Goal: Check status: Check status

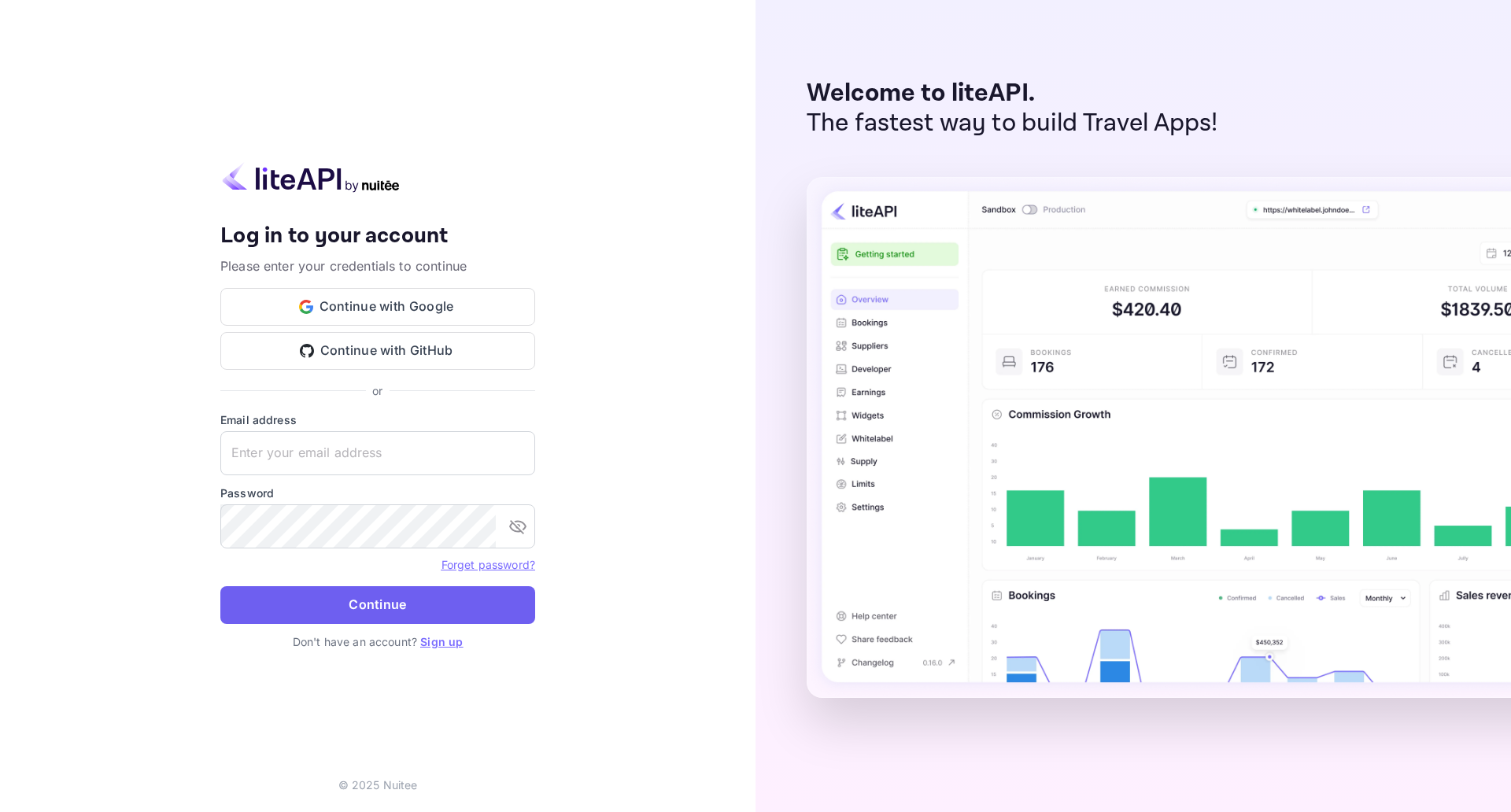
type input "[EMAIL_ADDRESS][DOMAIN_NAME]"
click at [405, 603] on button "Continue" at bounding box center [377, 604] width 315 height 37
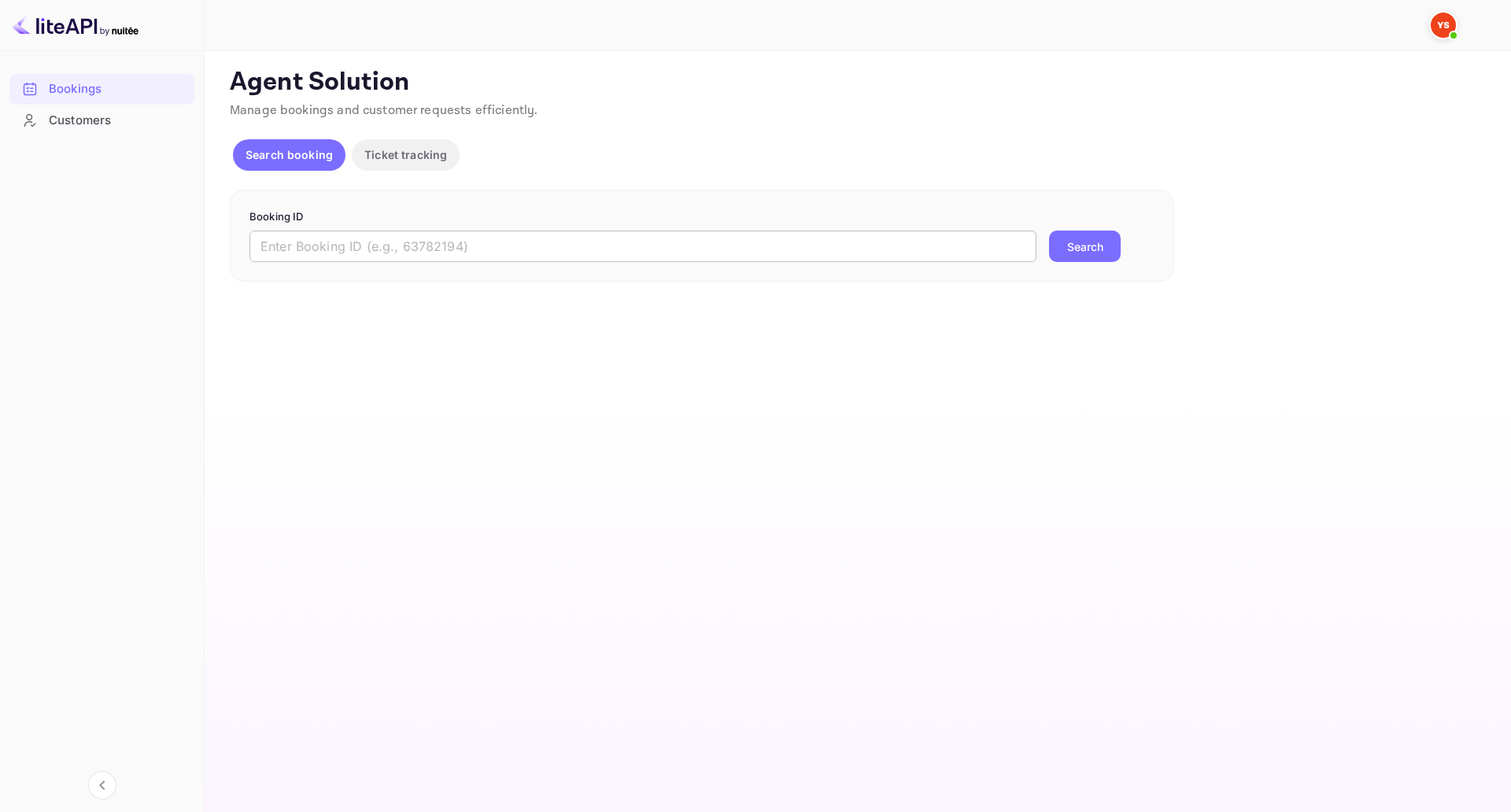
click at [371, 243] on input "text" at bounding box center [642, 246] width 787 height 32
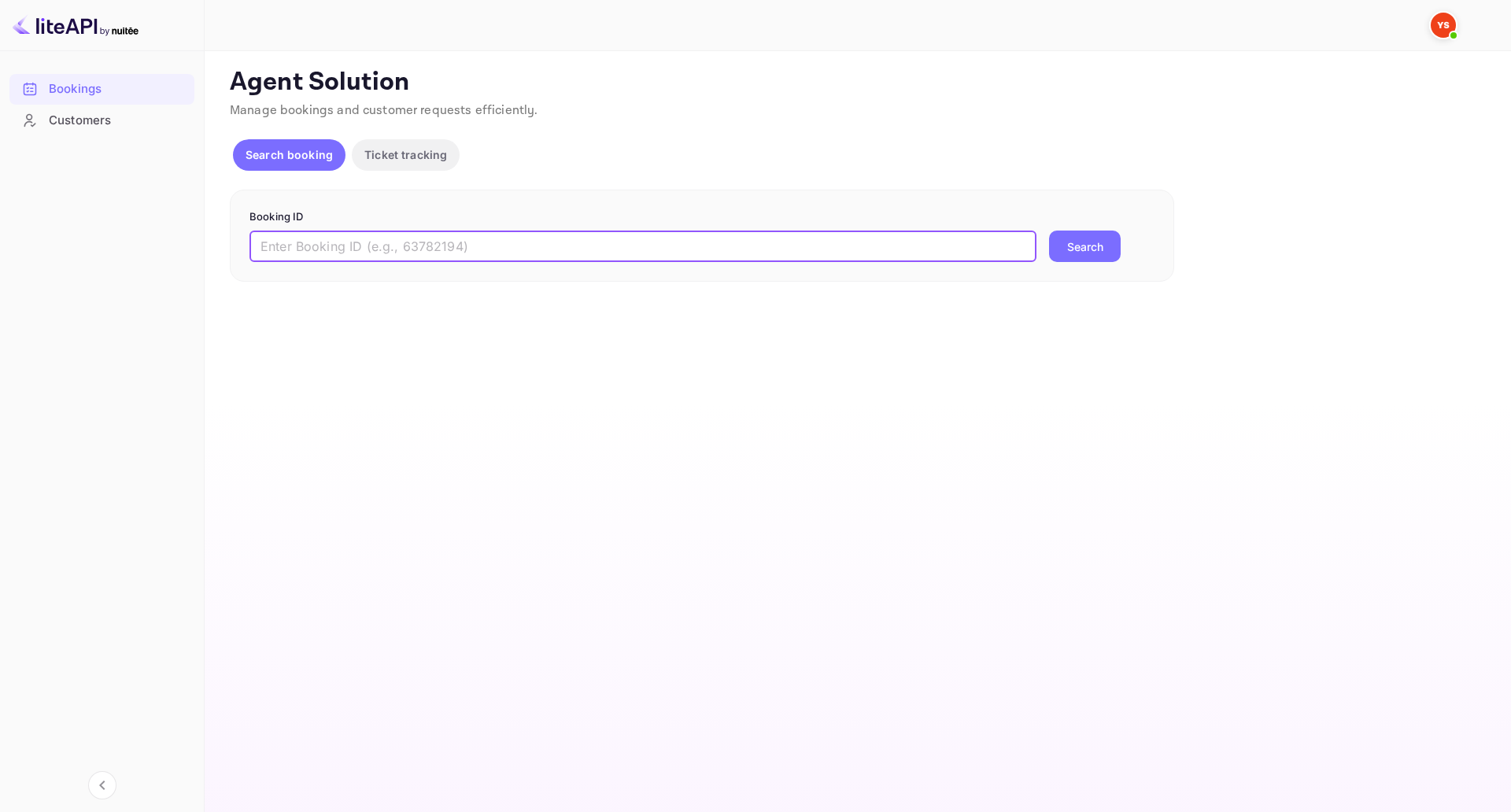
type input "м"
paste input "315456263"
click at [1049, 230] on button "Search" at bounding box center [1085, 246] width 71 height 32
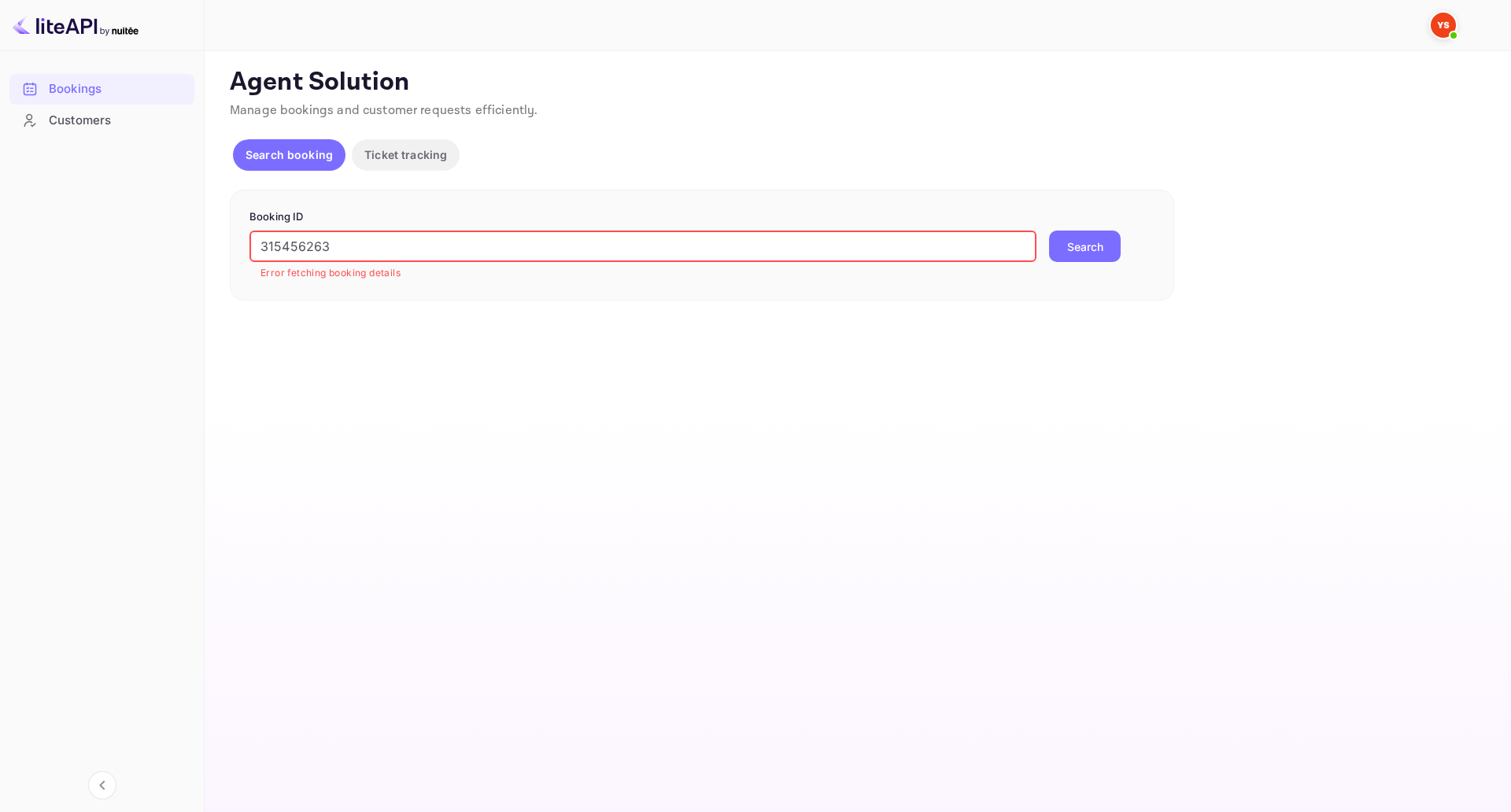
click at [1098, 224] on form "Booking ID 315456263 ​ Error fetching booking details Search" at bounding box center [701, 245] width 905 height 71
click at [1090, 239] on button "Search" at bounding box center [1085, 246] width 71 height 32
click at [726, 234] on input "315456263" at bounding box center [642, 246] width 787 height 32
paste input "8485485"
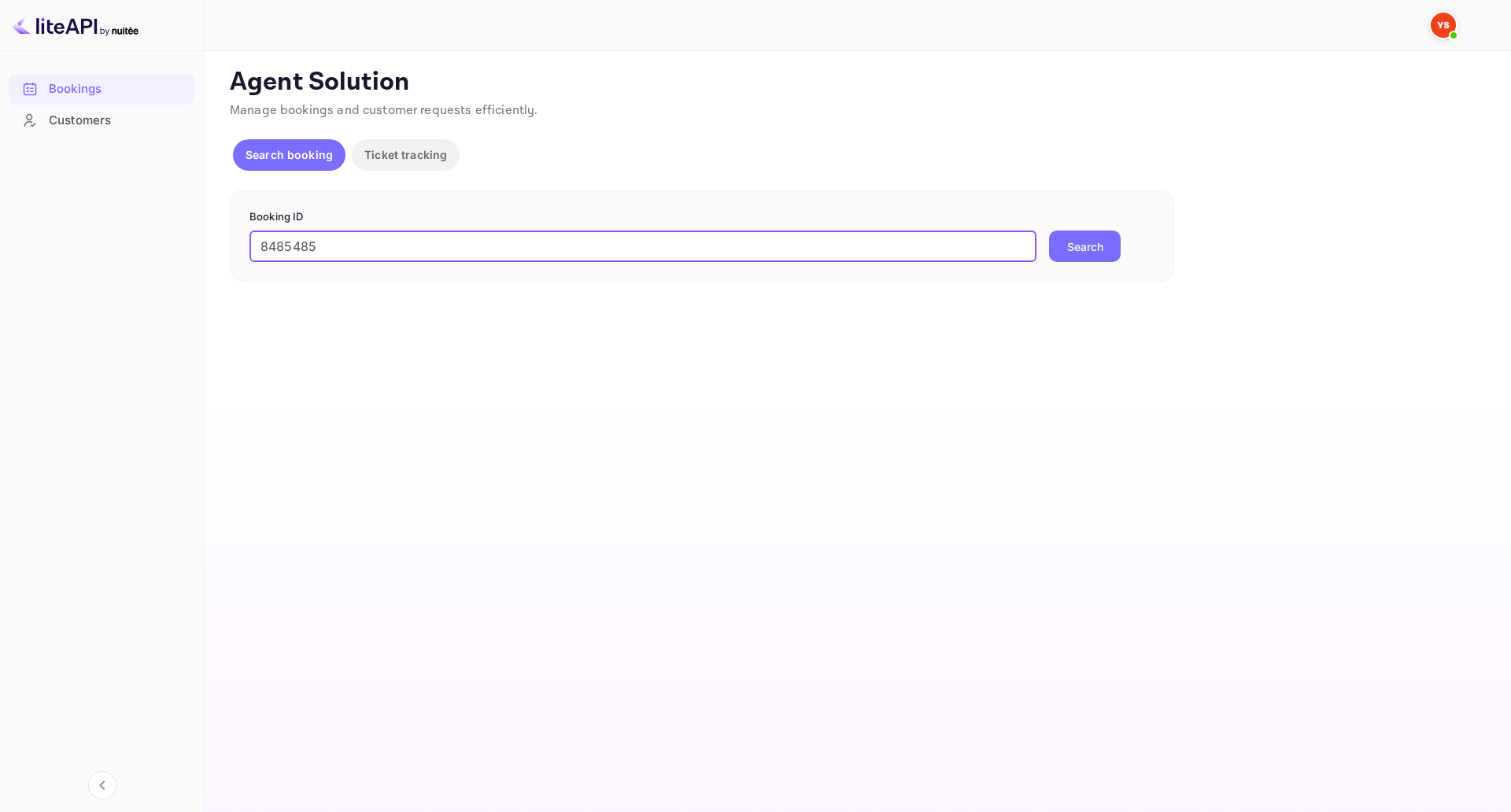
type input "8485485"
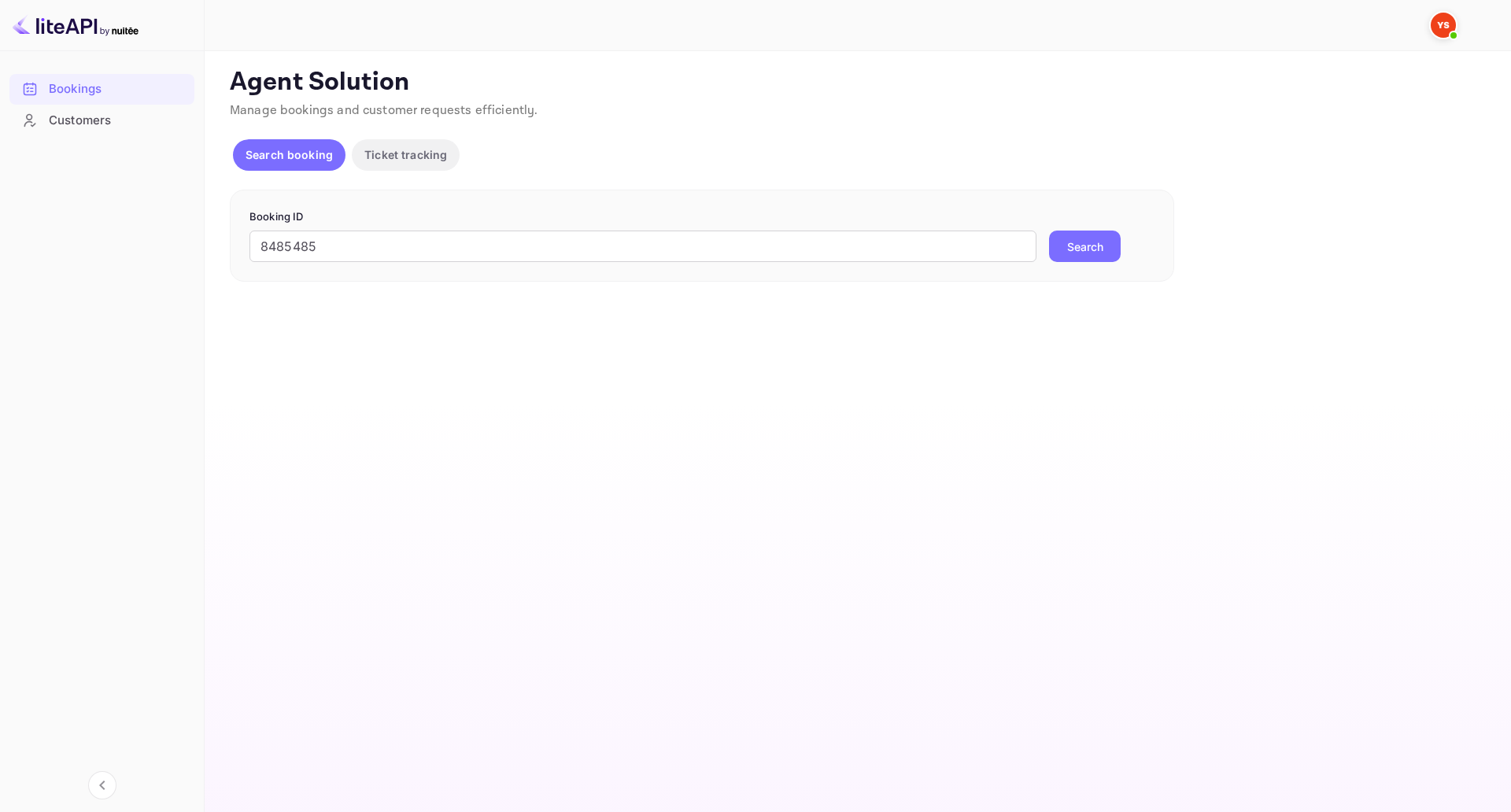
click at [1044, 253] on div "8485485 ​ Search" at bounding box center [701, 246] width 905 height 32
click at [1064, 253] on button "Search" at bounding box center [1085, 246] width 71 height 32
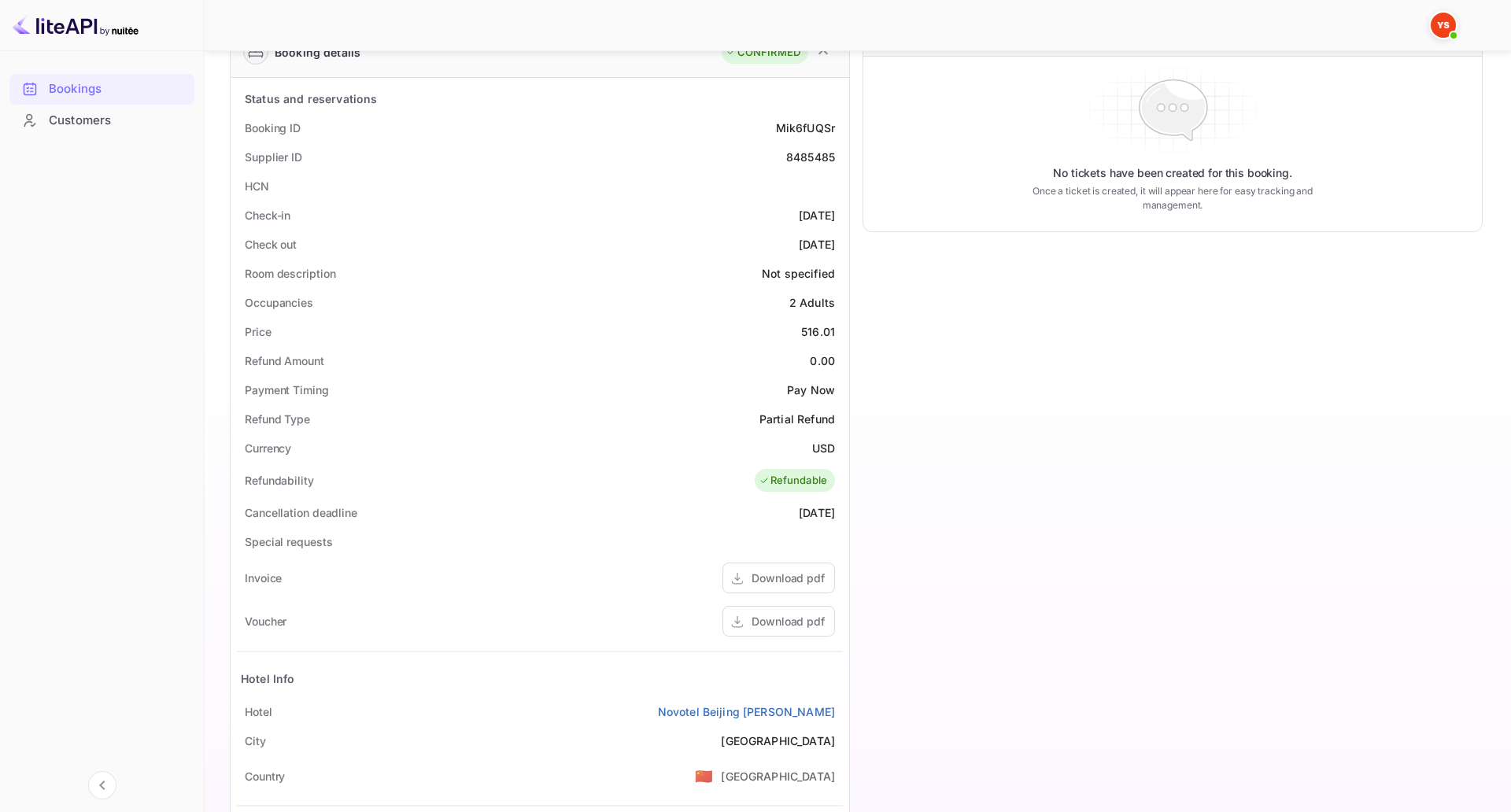
scroll to position [402, 0]
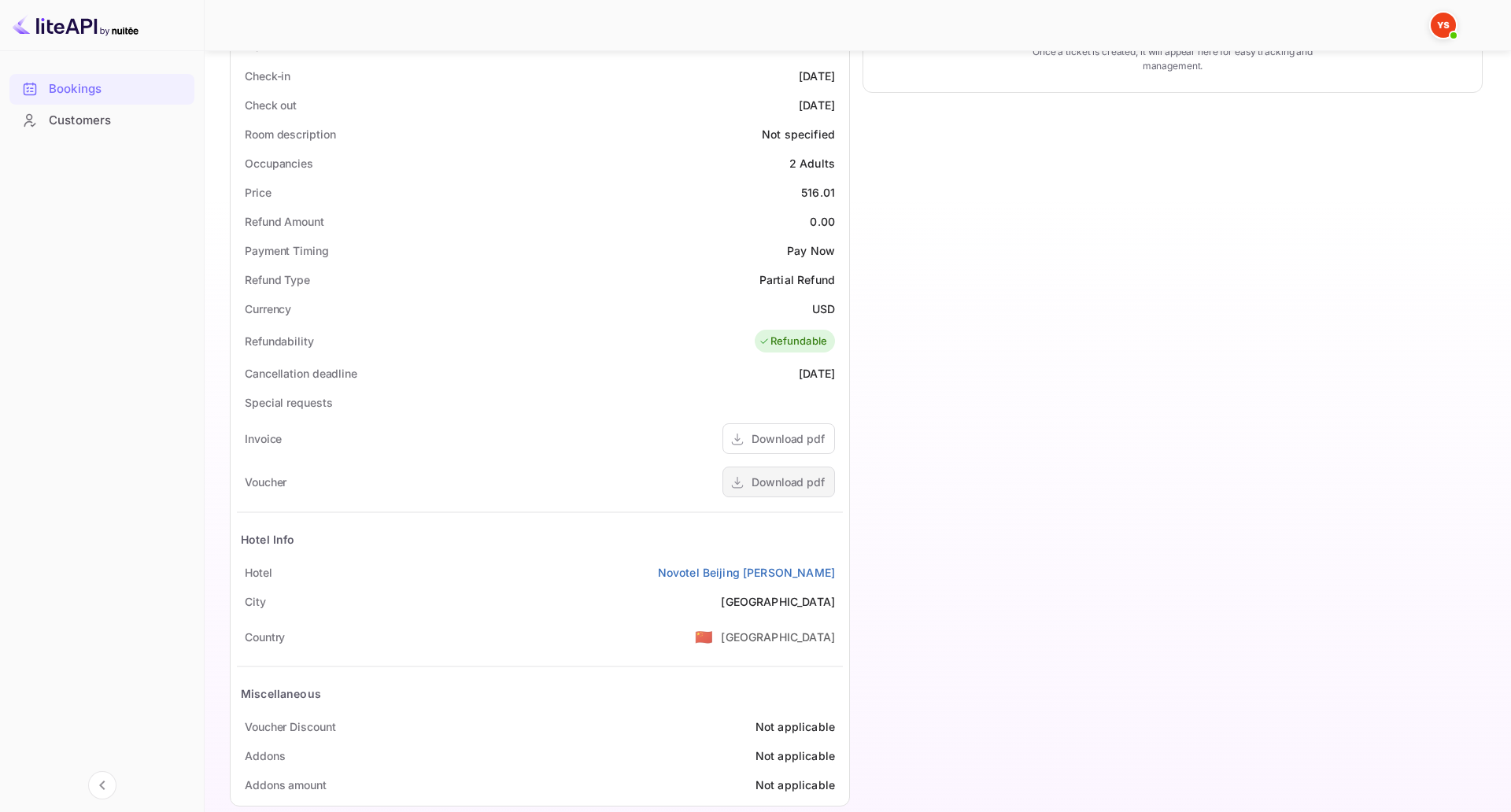
click at [824, 483] on div "Download pdf" at bounding box center [788, 482] width 73 height 17
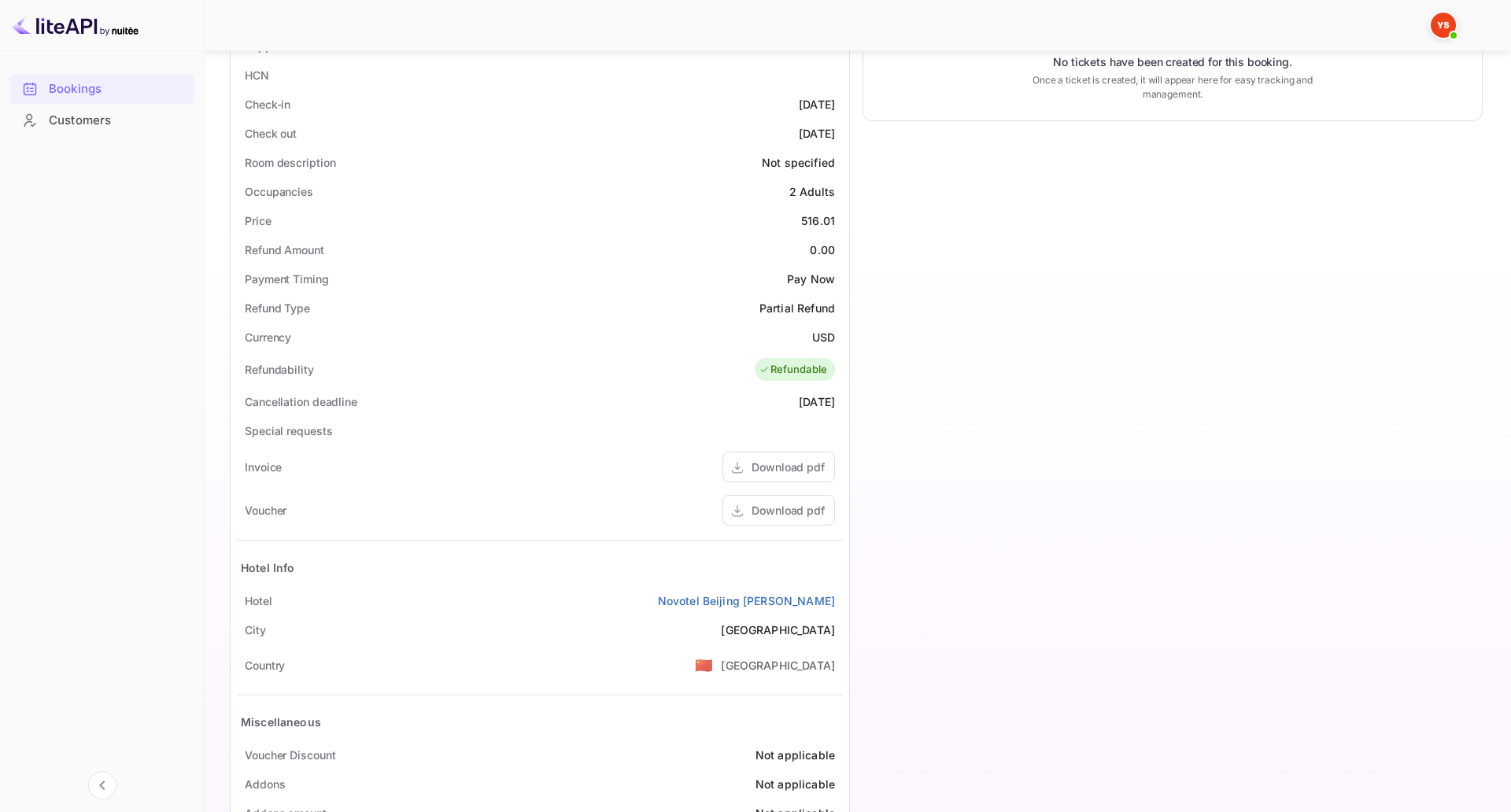
scroll to position [315, 0]
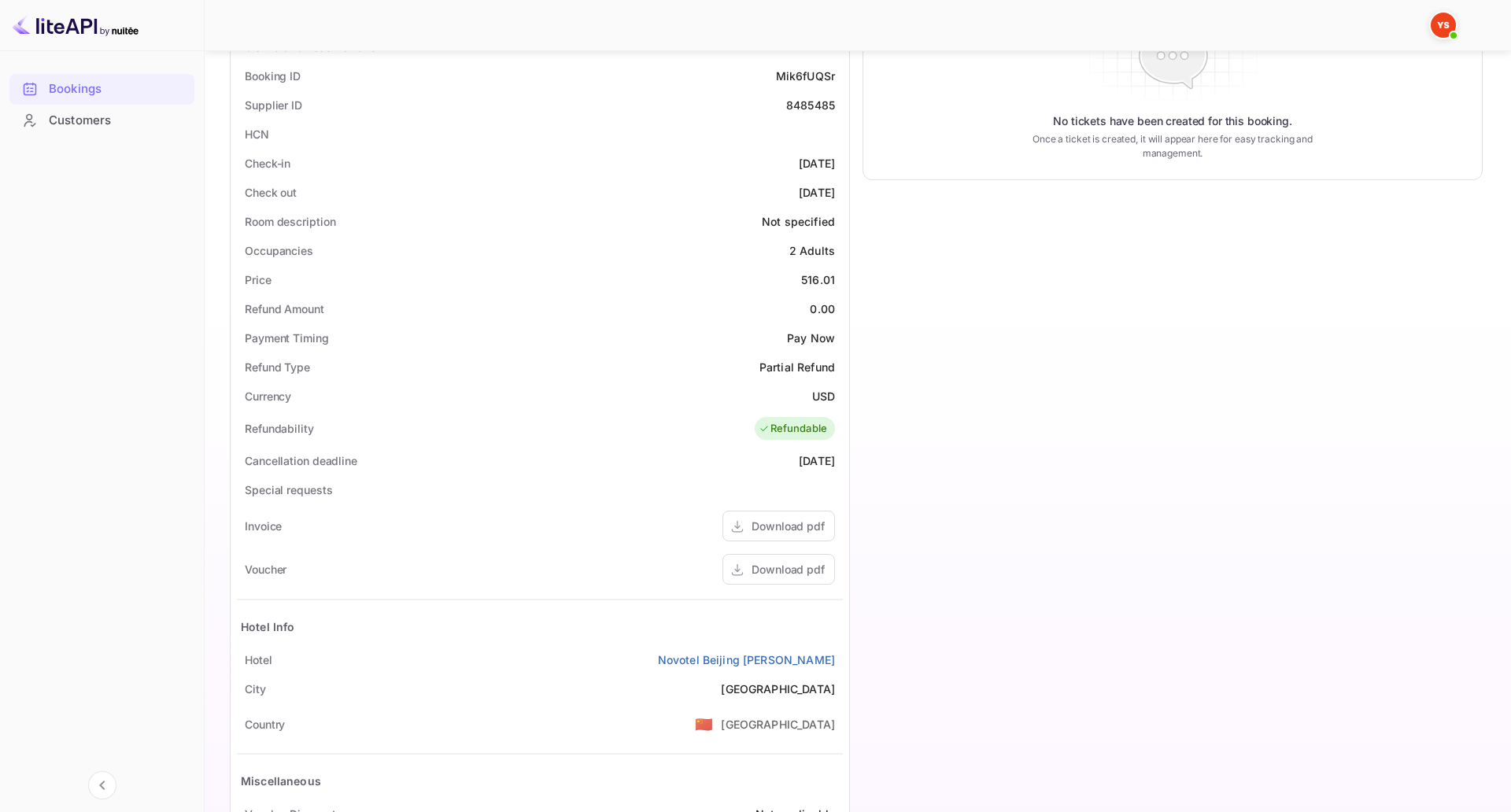
click at [688, 103] on div "Supplier ID 8485485" at bounding box center [539, 105] width 606 height 29
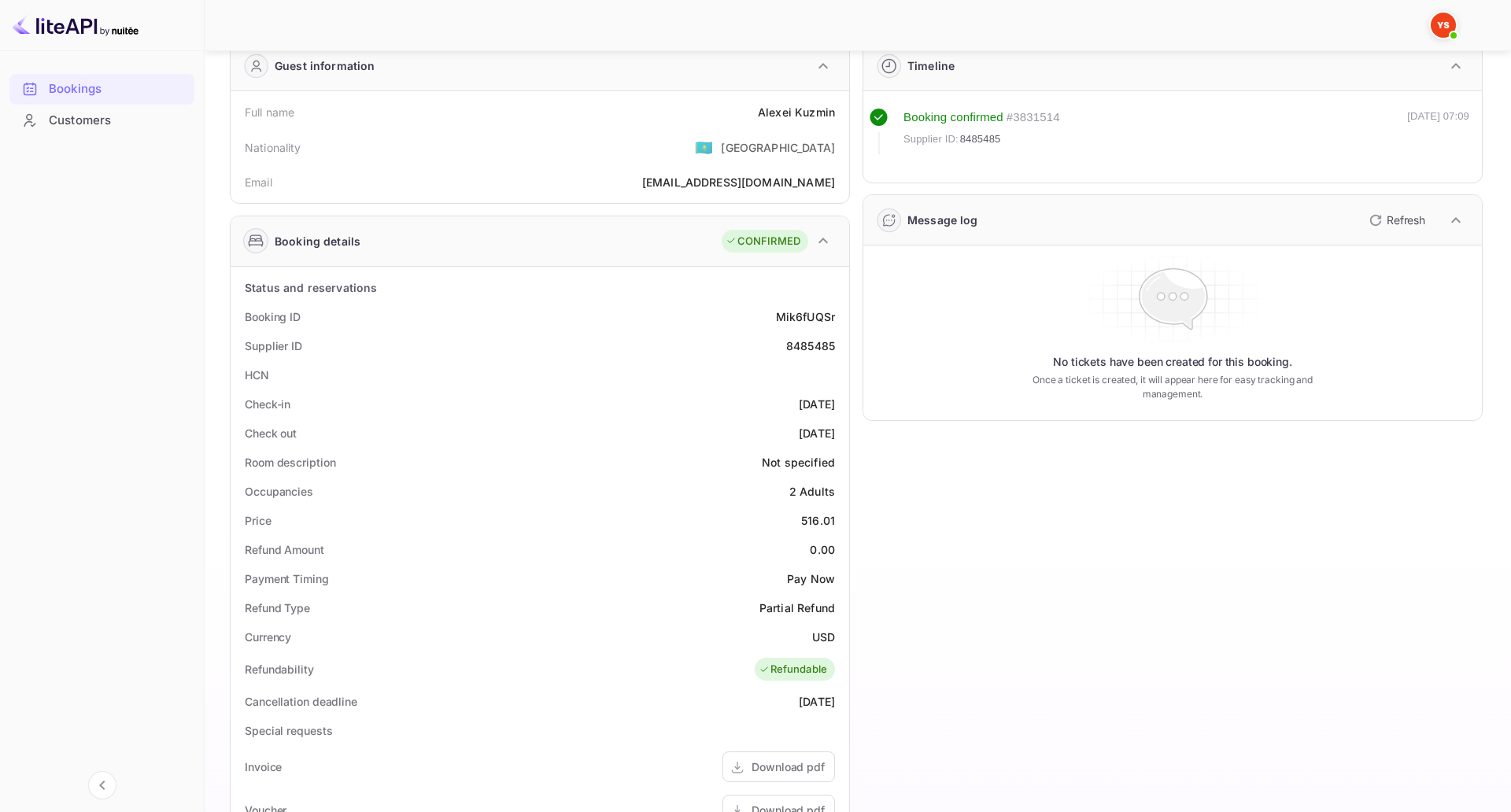
scroll to position [0, 0]
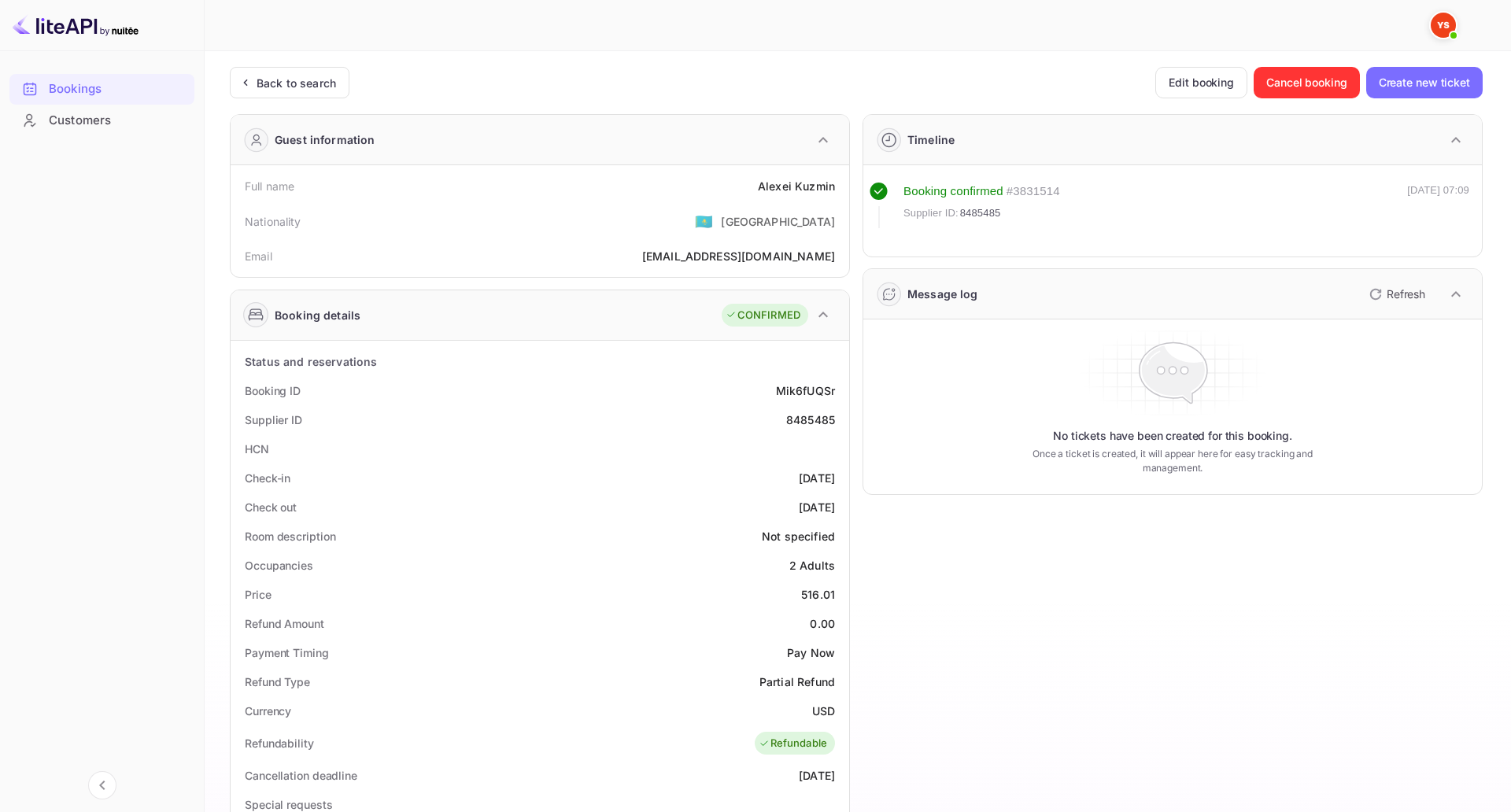
click at [711, 209] on div "Nationality 🇰🇿 [DEMOGRAPHIC_DATA]" at bounding box center [539, 220] width 606 height 41
click at [745, 453] on div "HCN" at bounding box center [539, 449] width 606 height 29
click at [784, 518] on div "Check out [DATE]" at bounding box center [539, 507] width 606 height 29
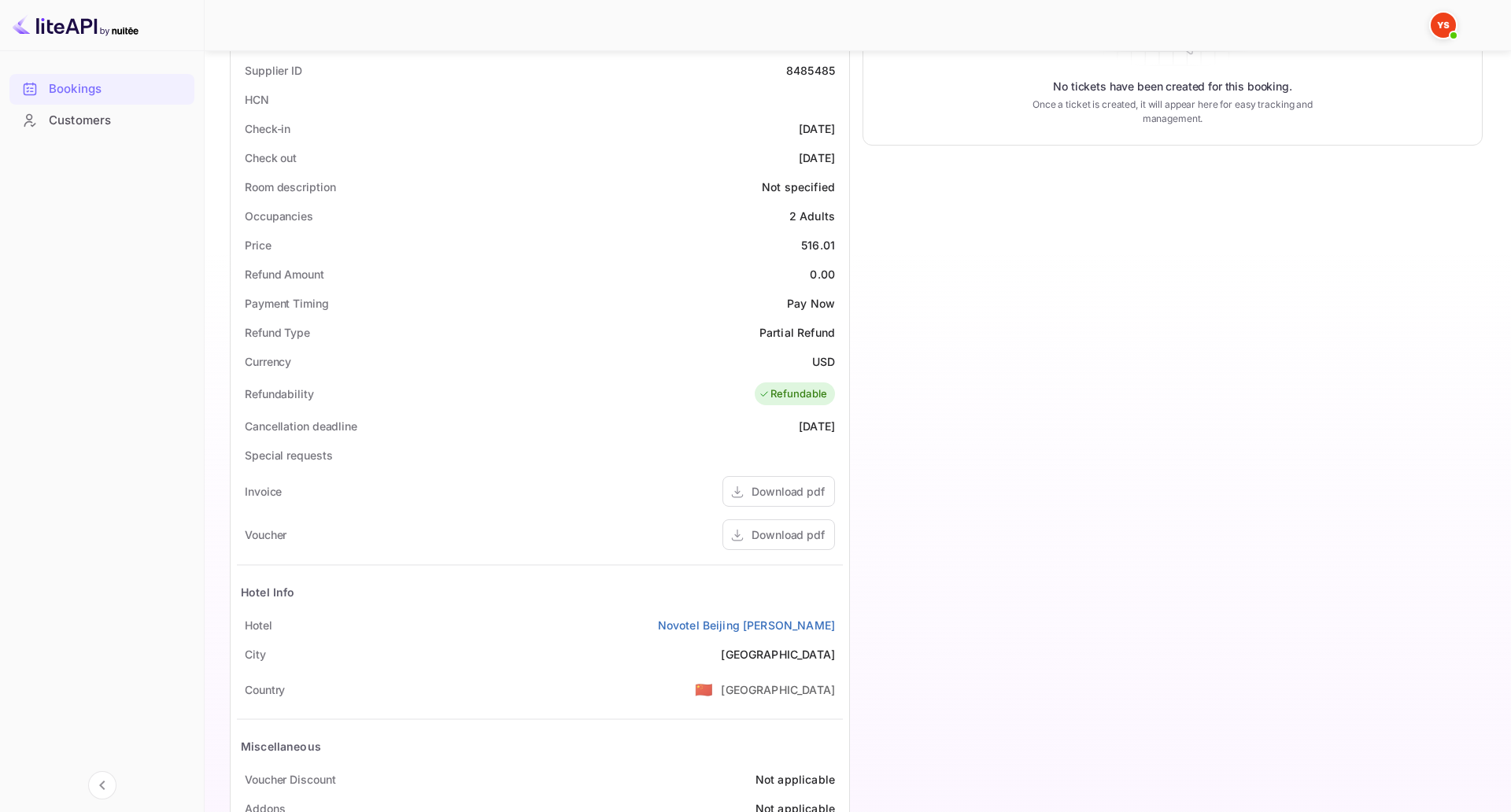
click at [774, 255] on div "Price 516.01" at bounding box center [539, 244] width 606 height 29
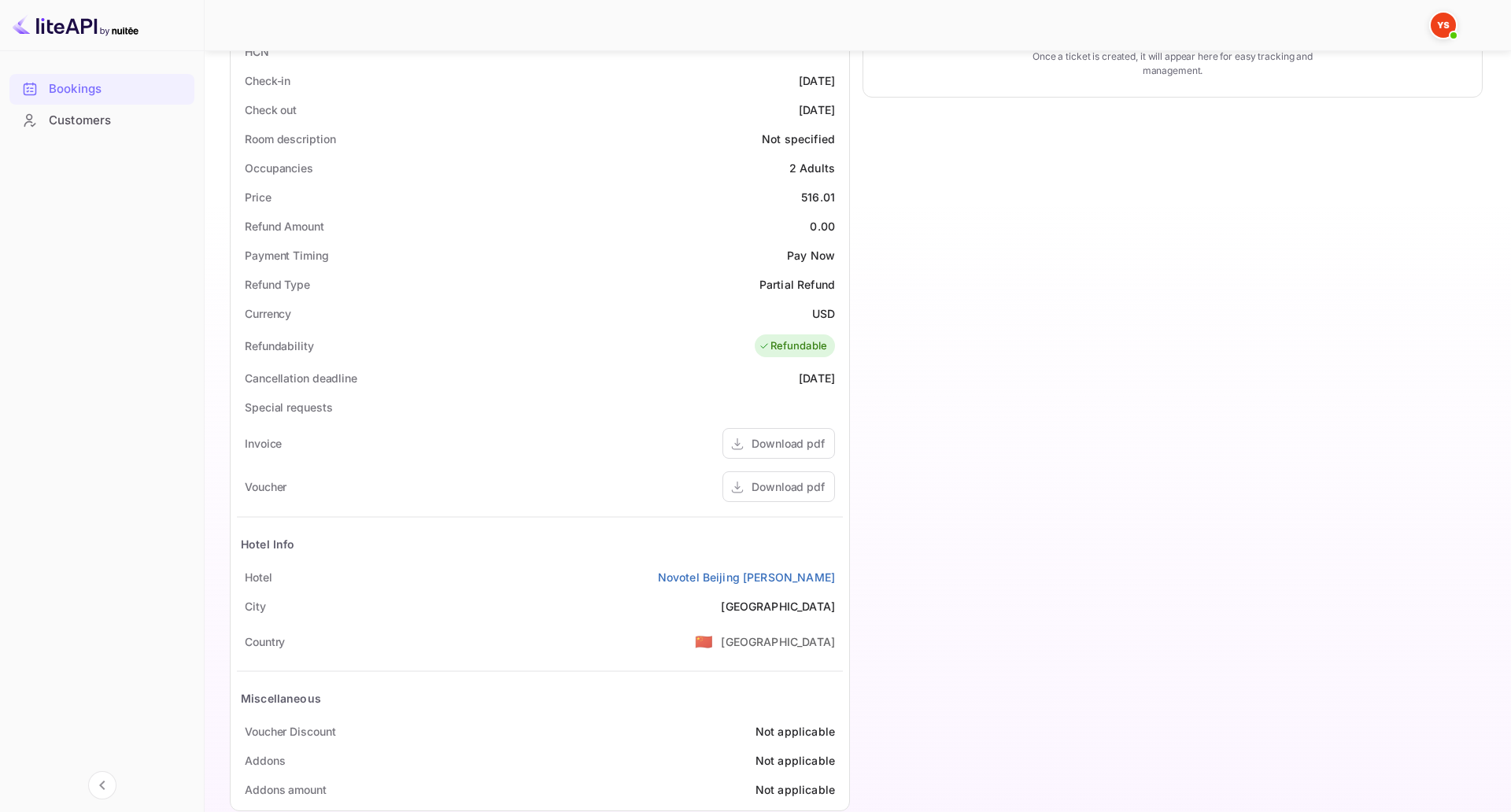
scroll to position [402, 0]
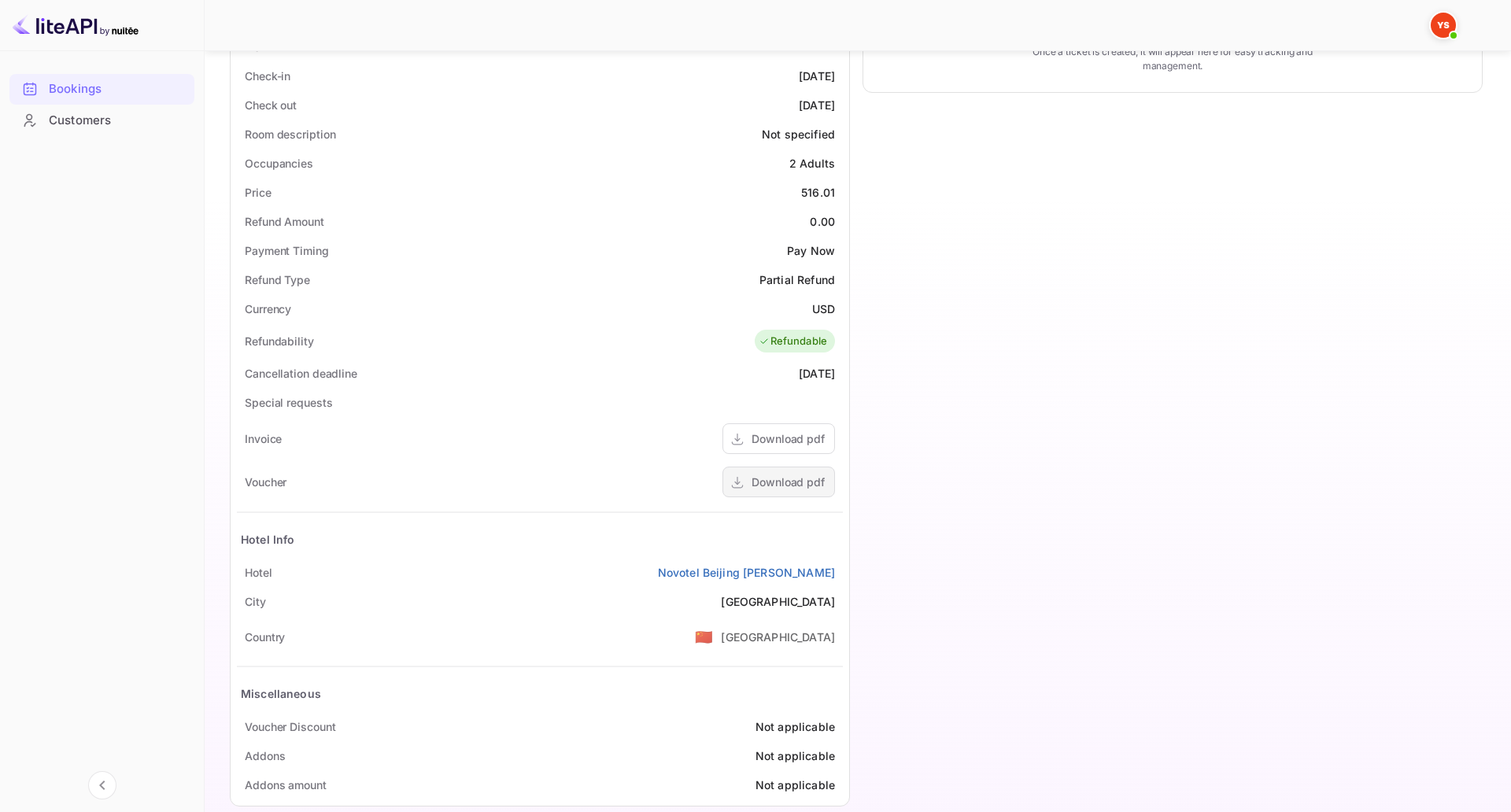
click at [824, 485] on div "Download pdf" at bounding box center [788, 482] width 73 height 17
